Goal: Information Seeking & Learning: Learn about a topic

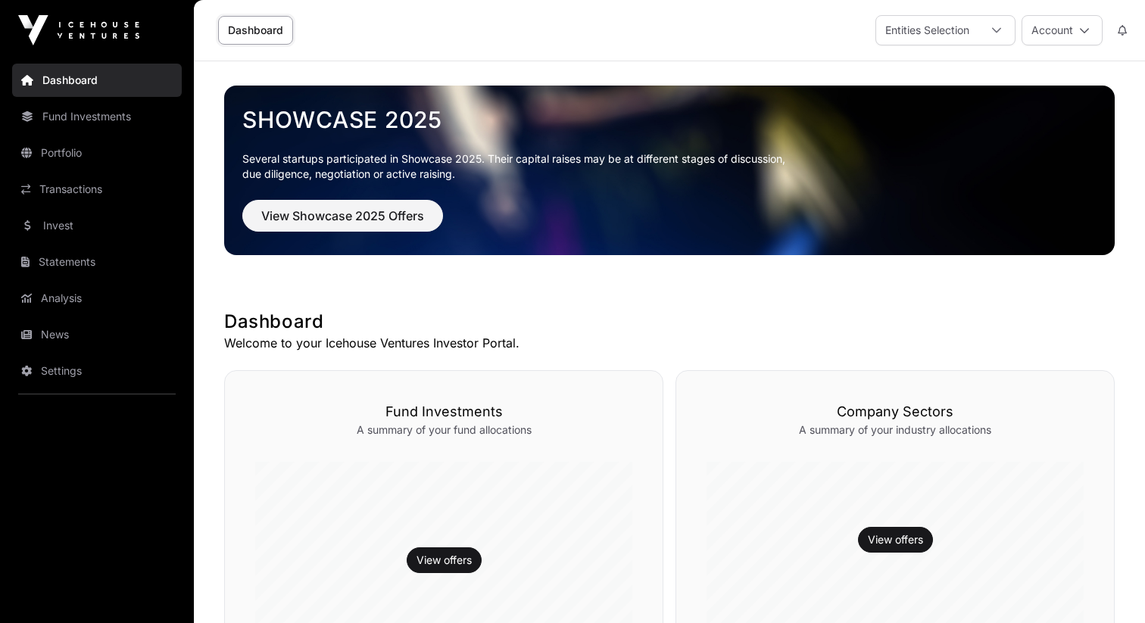
click at [68, 226] on link "Invest" at bounding box center [97, 225] width 170 height 33
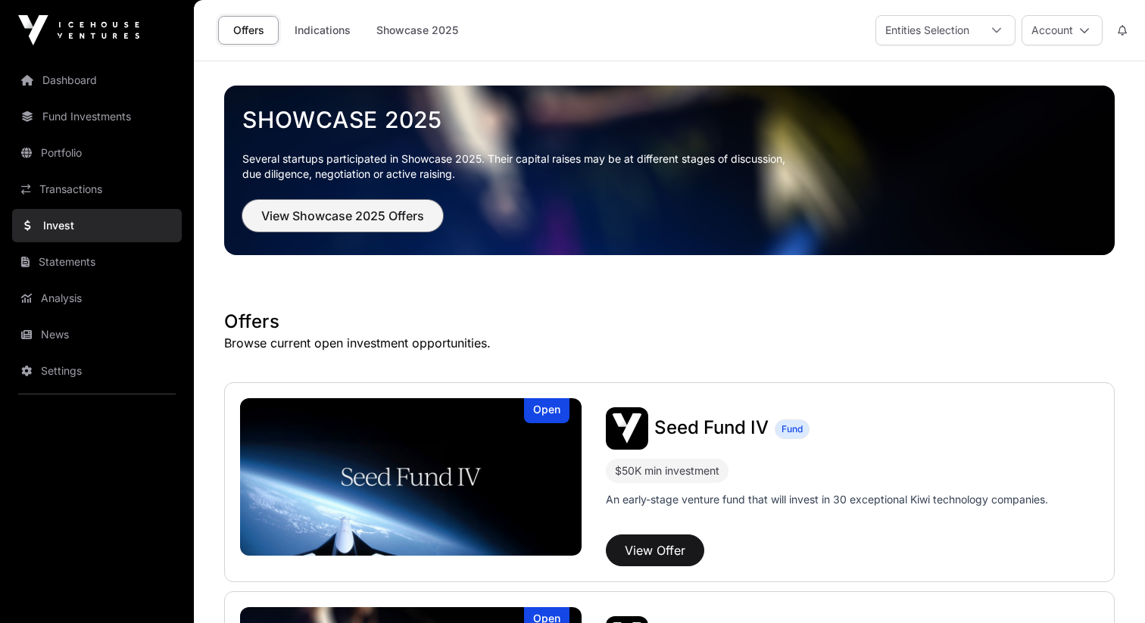
click at [378, 204] on button "View Showcase 2025 Offers" at bounding box center [342, 216] width 201 height 32
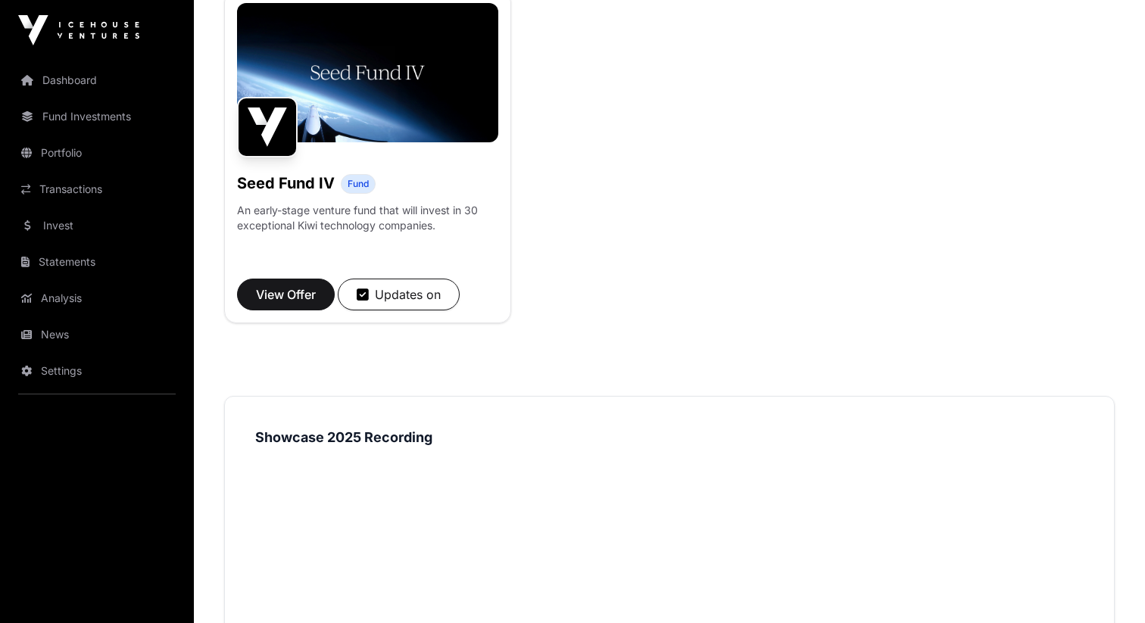
scroll to position [910, 0]
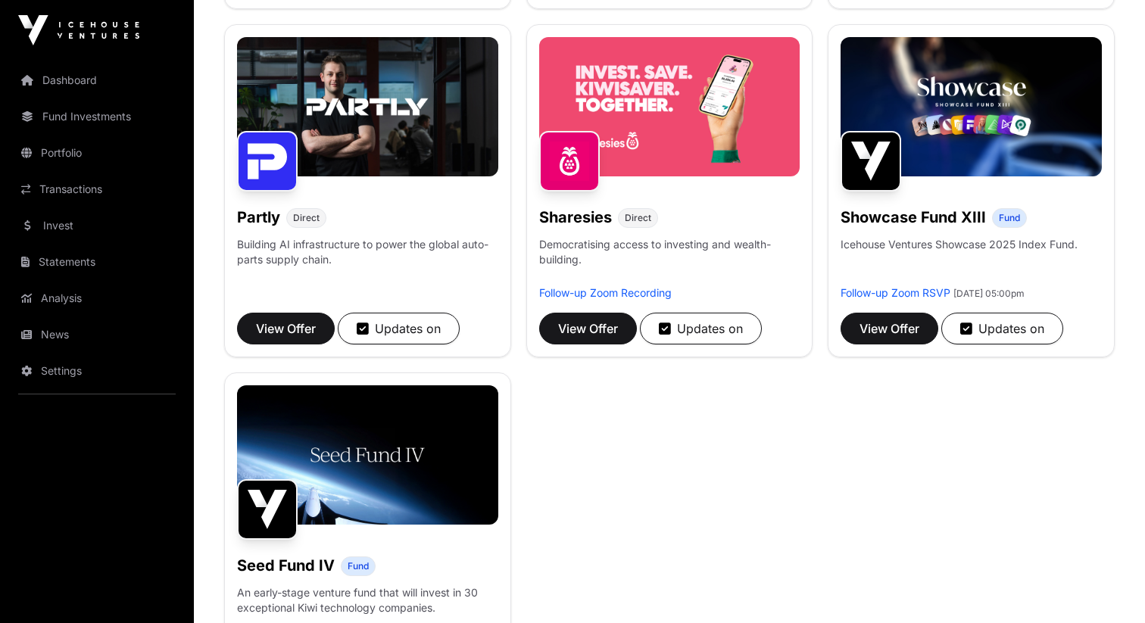
click at [861, 454] on div "Aspiring Materials Direct Converting mining waste into low-emission critical mi…" at bounding box center [669, 16] width 891 height 1378
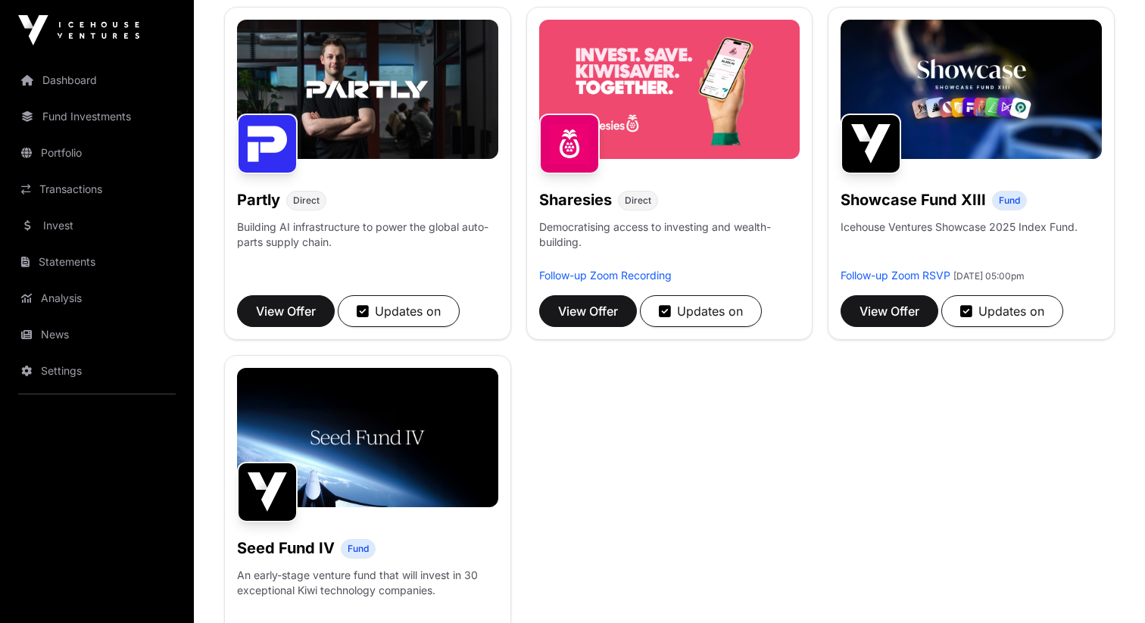
scroll to position [953, 0]
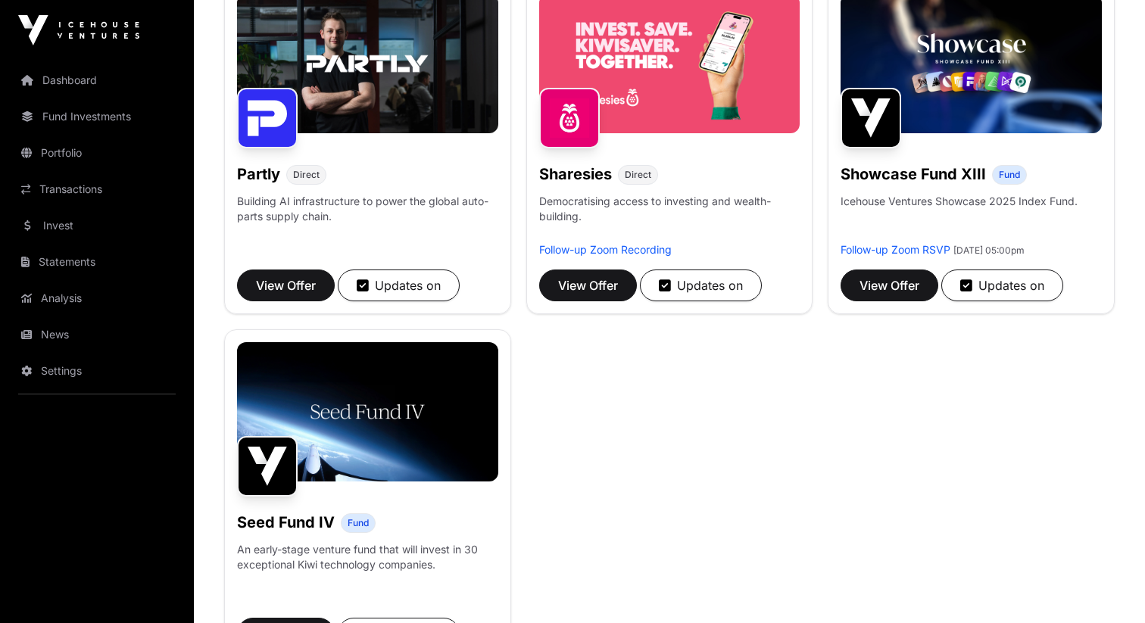
click at [592, 293] on span "View Offer" at bounding box center [588, 285] width 60 height 18
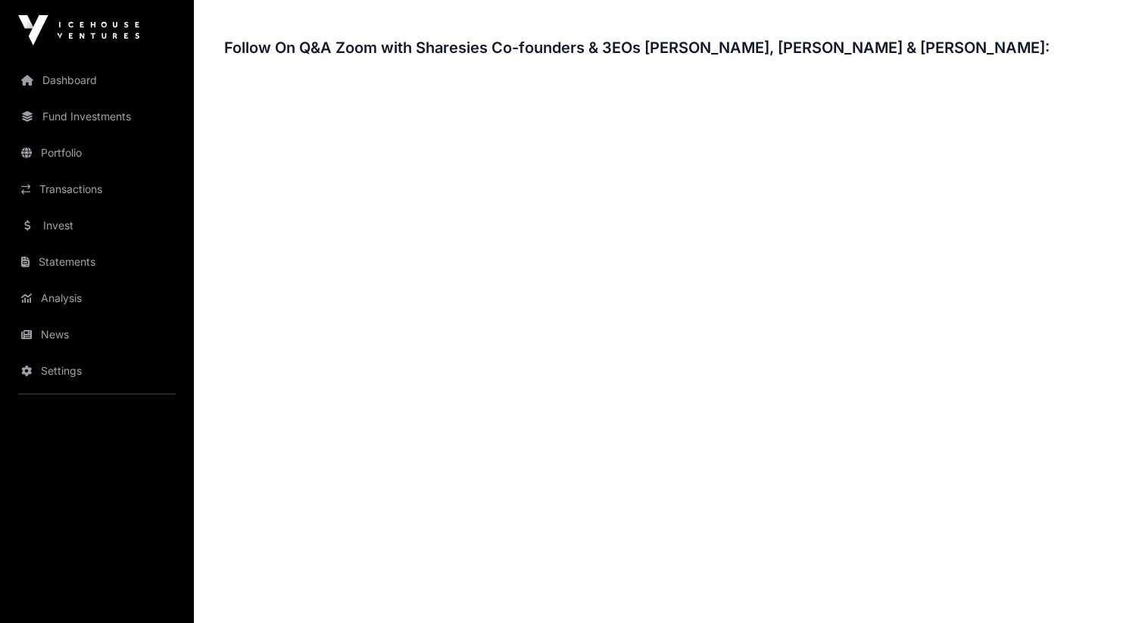
scroll to position [2274, 0]
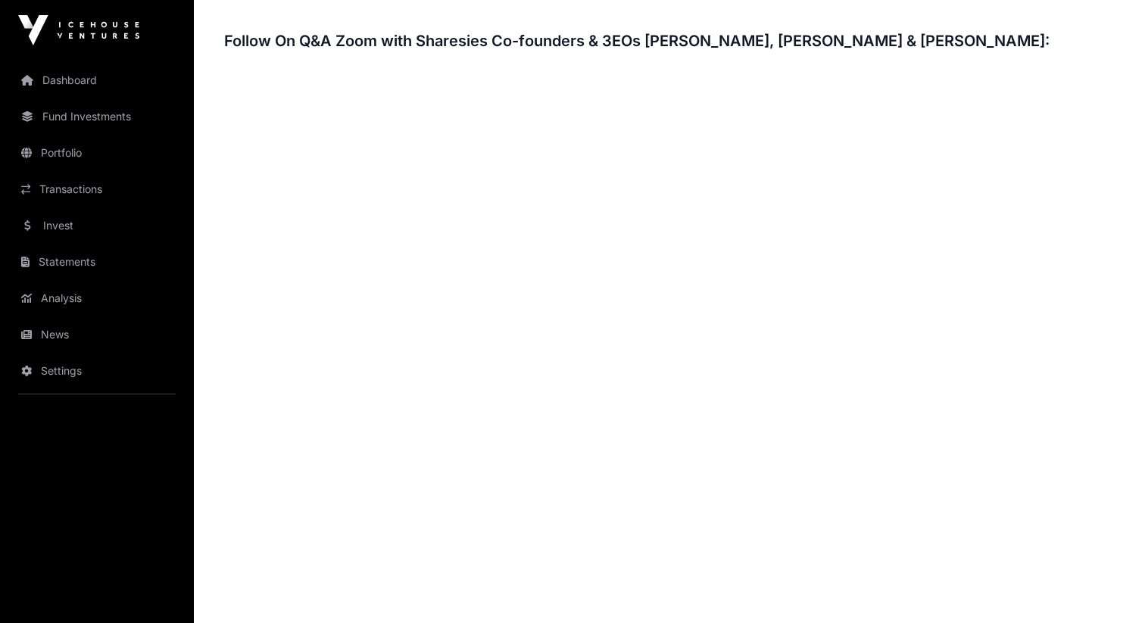
click at [774, 29] on h3 "Follow On Q&A Zoom with Sharesies Co-founders & 3EOs [PERSON_NAME], [PERSON_NAM…" at bounding box center [669, 41] width 891 height 24
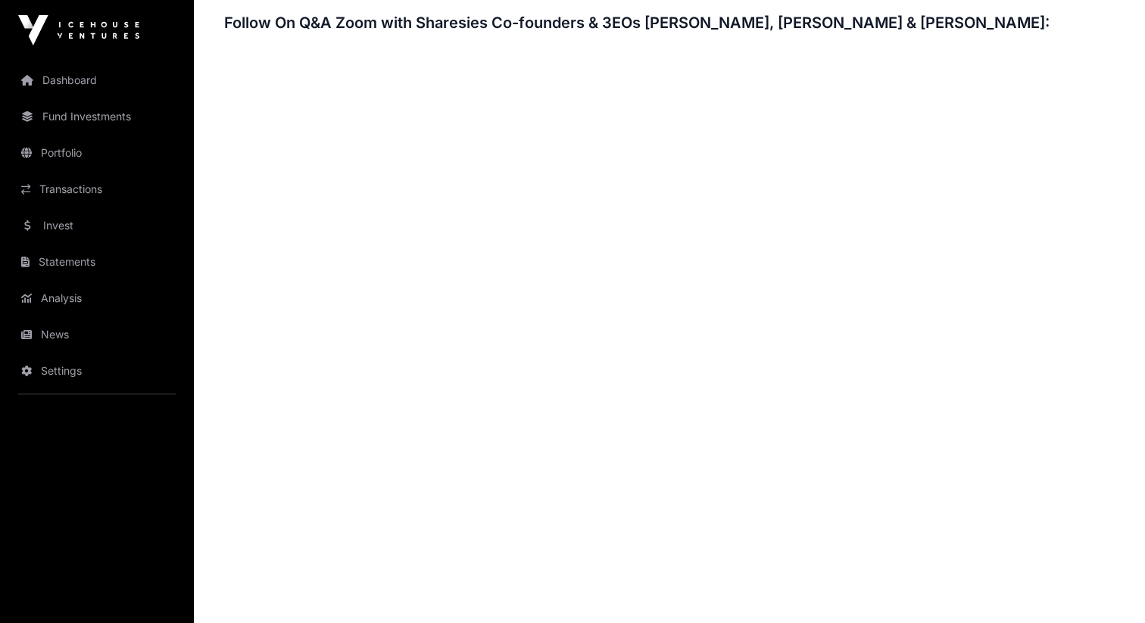
scroll to position [2296, 0]
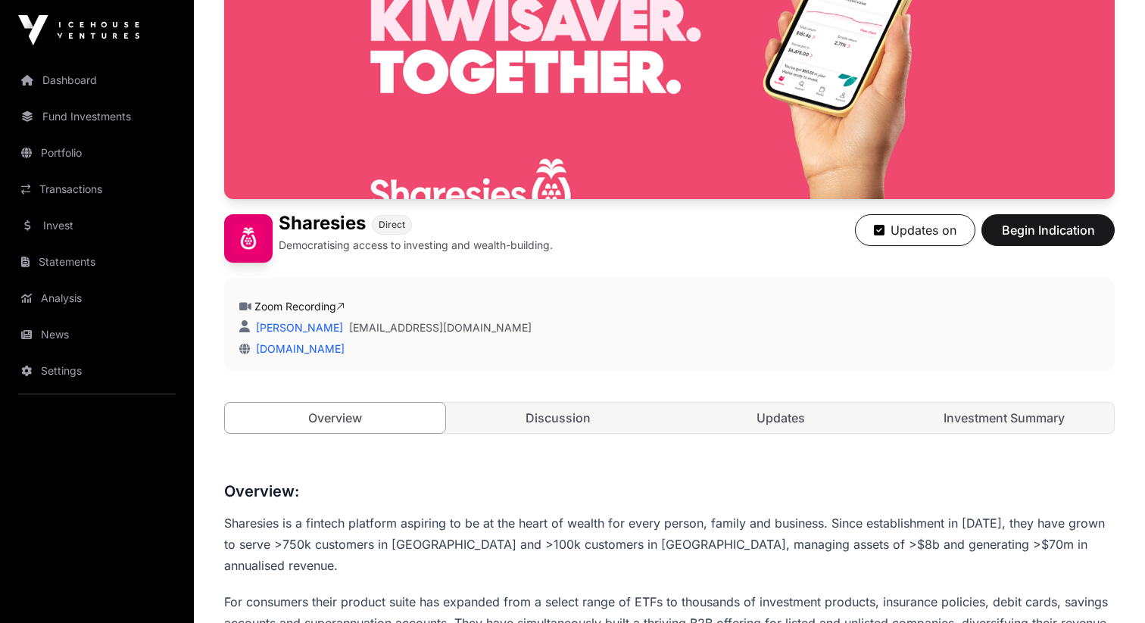
scroll to position [0, 0]
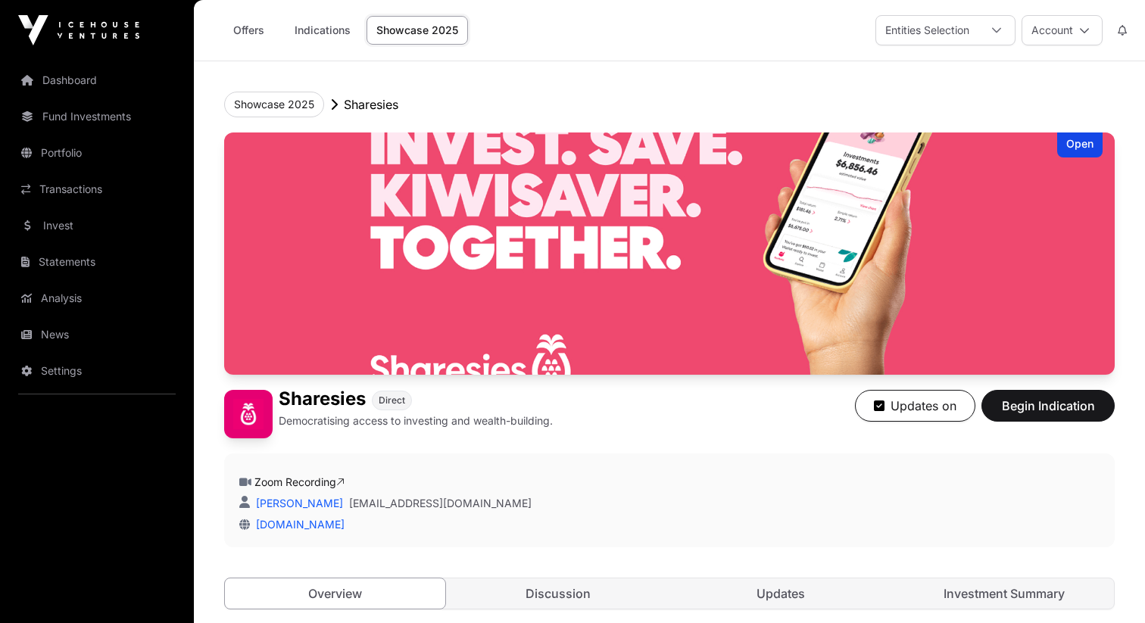
click at [951, 603] on link "Investment Summary" at bounding box center [1004, 594] width 220 height 30
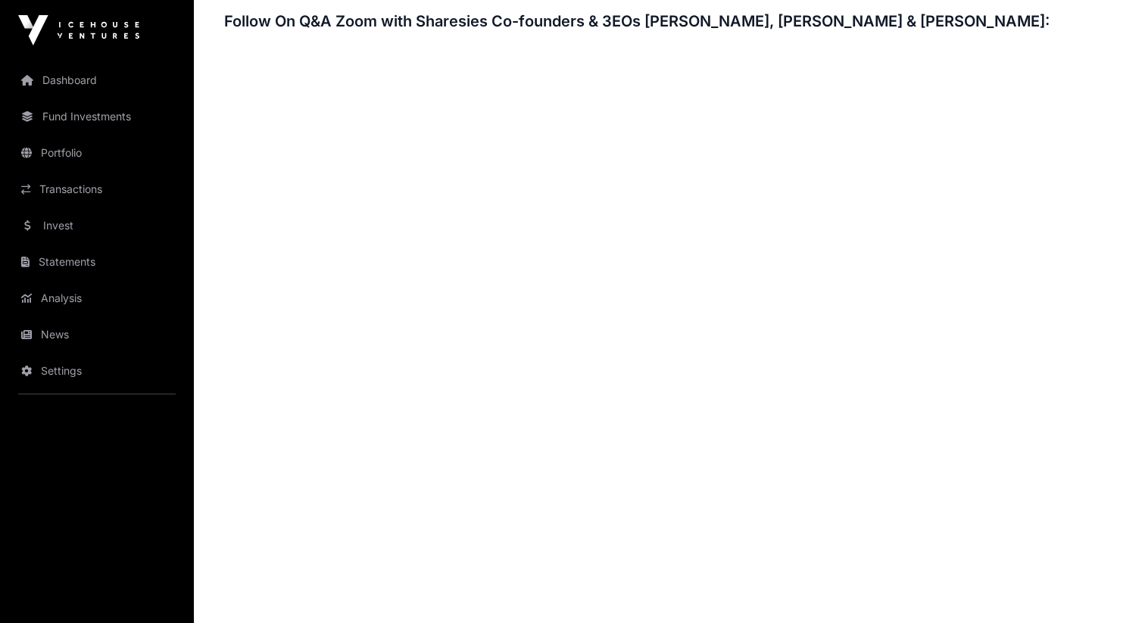
scroll to position [2309, 0]
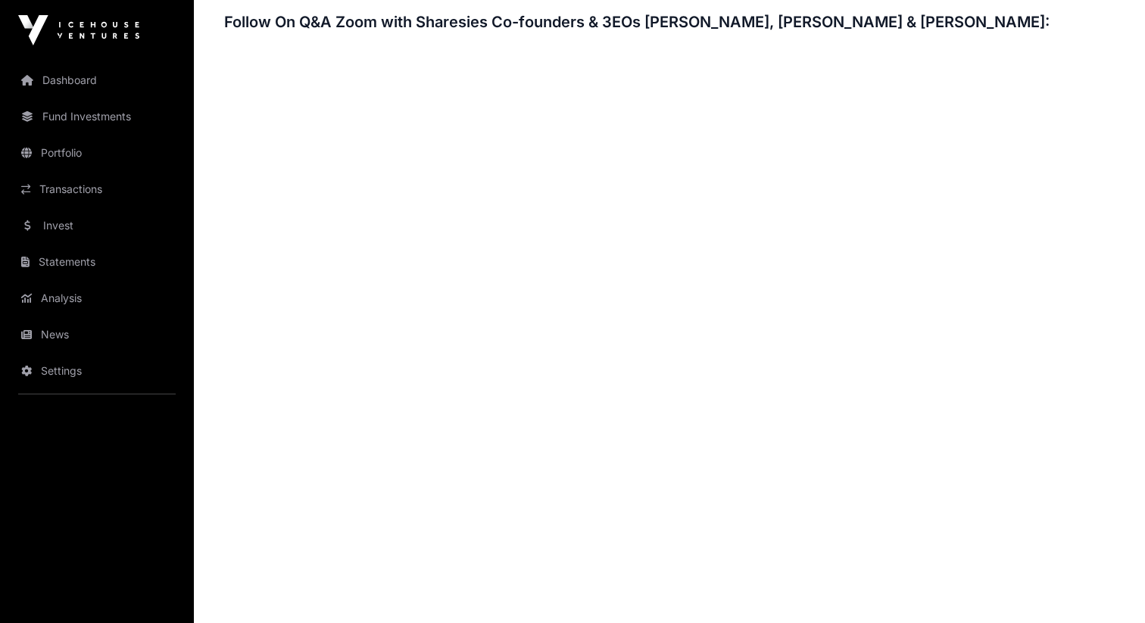
scroll to position [2283, 0]
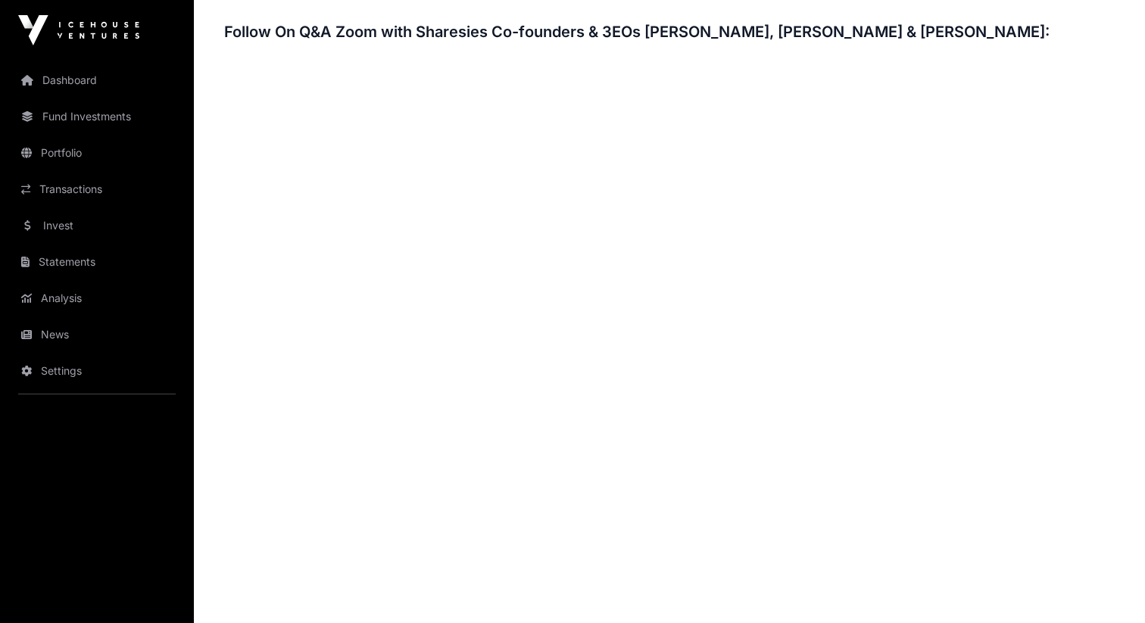
click at [666, 20] on h3 "Follow On Q&A Zoom with Sharesies Co-founders & 3EOs [PERSON_NAME], [PERSON_NAM…" at bounding box center [669, 32] width 891 height 24
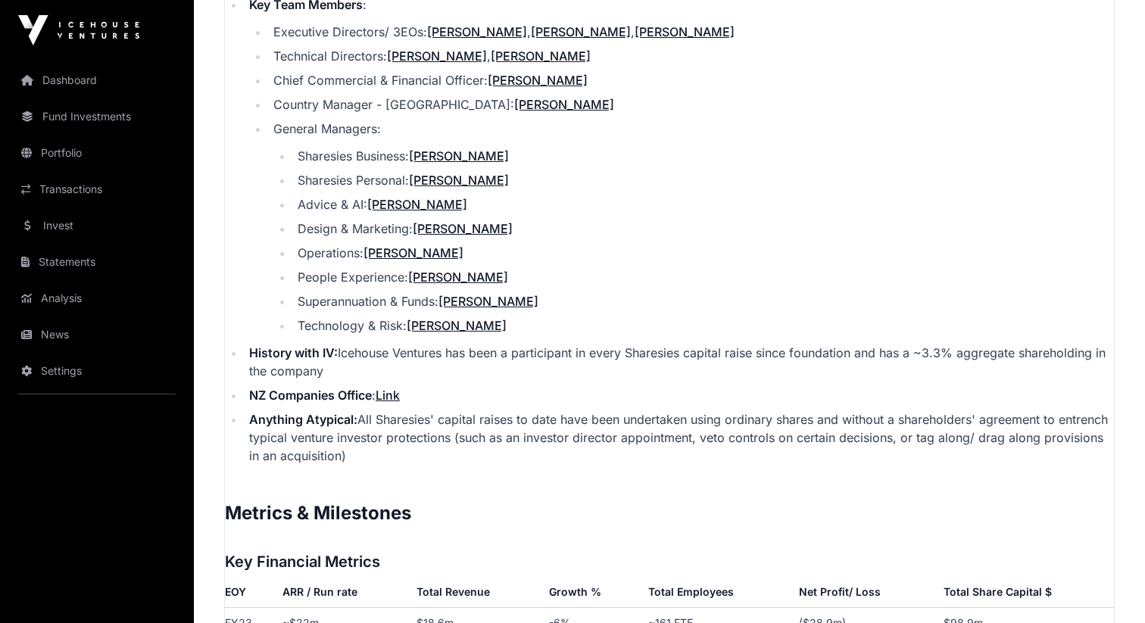
scroll to position [2099, 0]
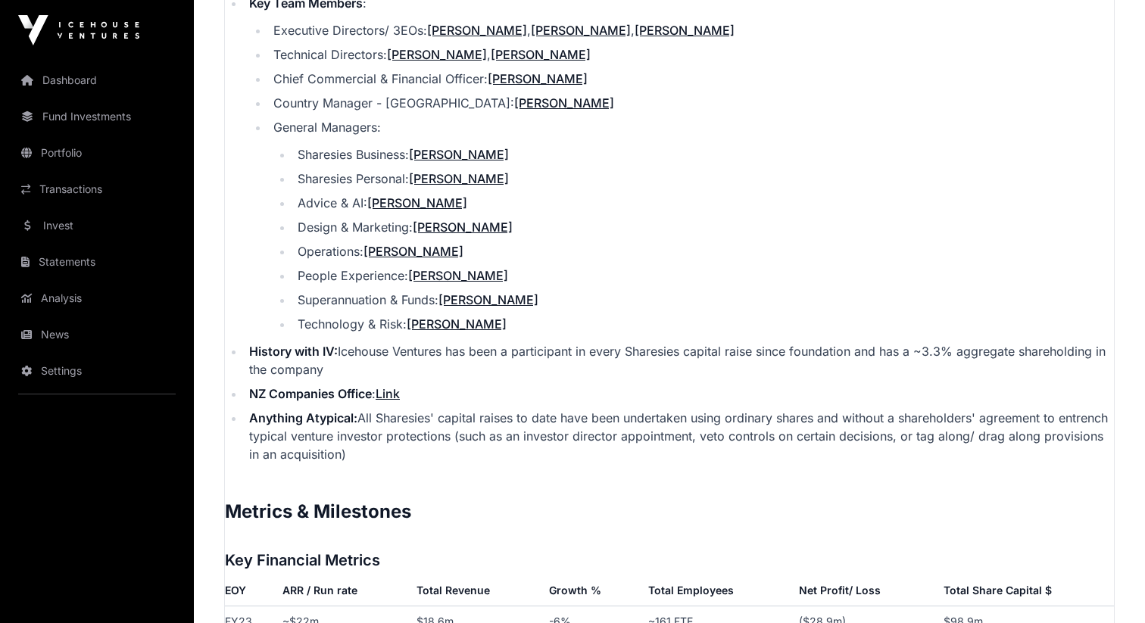
click at [842, 342] on li "History with IV: Icehouse Ventures has been a participant in every Sharesies ca…" at bounding box center [679, 360] width 869 height 36
click at [853, 342] on li "History with IV: Icehouse Ventures has been a participant in every Sharesies ca…" at bounding box center [679, 360] width 869 height 36
